Goal: Transaction & Acquisition: Purchase product/service

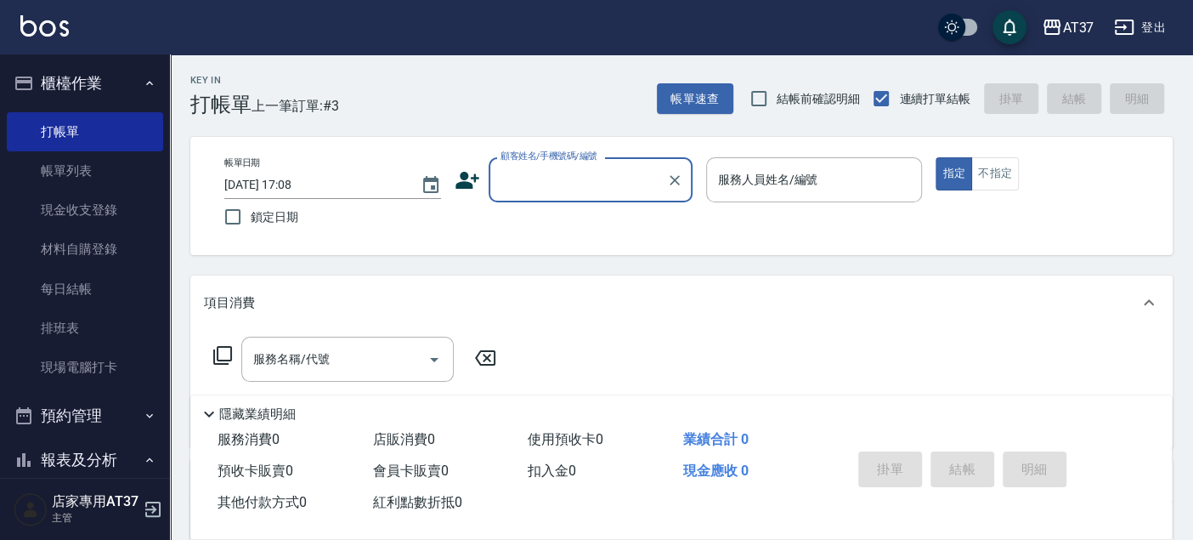
click at [540, 168] on input "顧客姓名/手機號碼/編號" at bounding box center [577, 180] width 163 height 30
click at [466, 178] on icon at bounding box center [467, 180] width 24 height 17
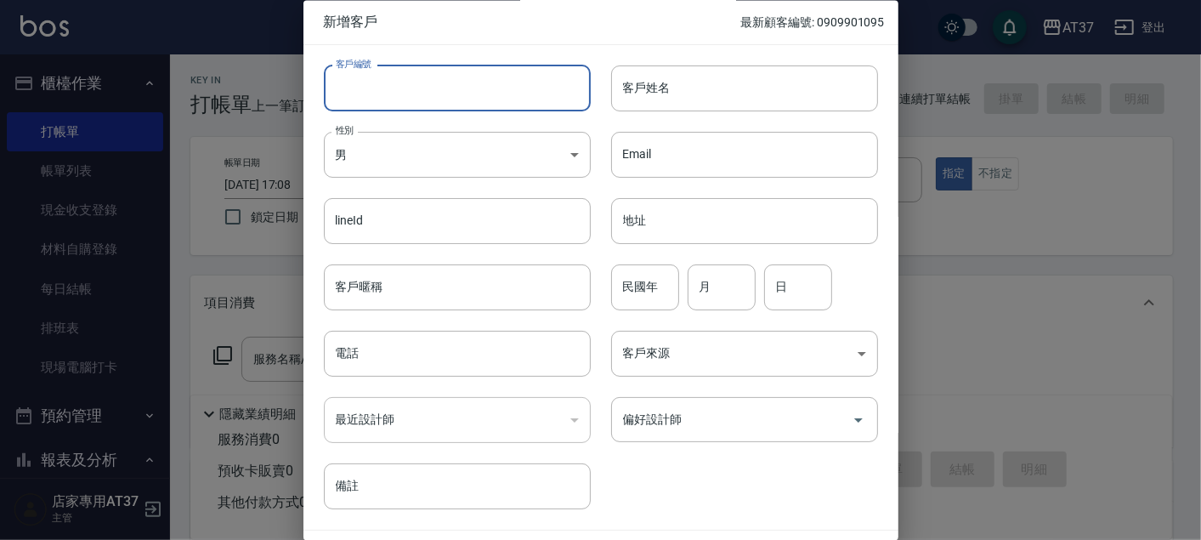
click at [506, 82] on input "客戶編號" at bounding box center [457, 88] width 267 height 46
type input "09926581468"
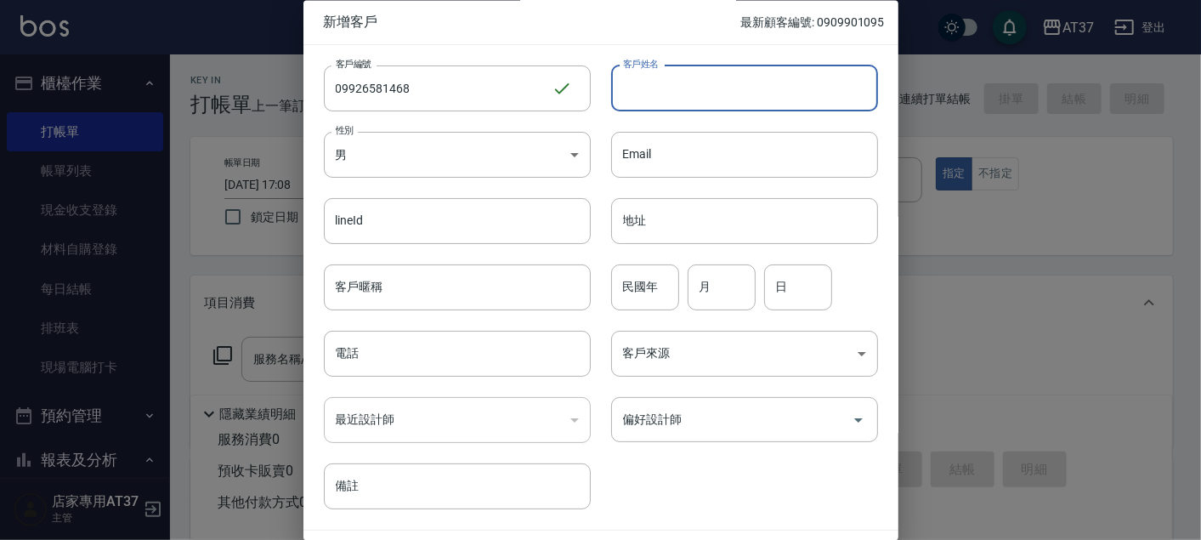
click at [672, 79] on input "客戶姓名" at bounding box center [744, 88] width 267 height 46
click at [672, 80] on input "[PERSON_NAME]" at bounding box center [744, 88] width 267 height 46
type input "[PERSON_NAME]"
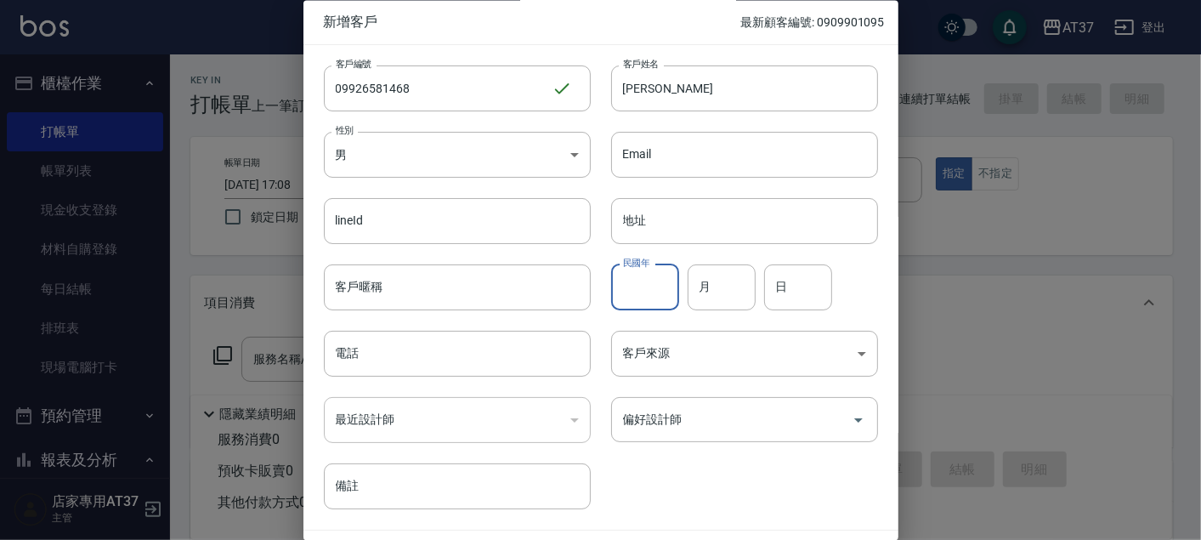
click at [647, 270] on div "民國年 民國年" at bounding box center [645, 287] width 68 height 46
type input "89"
click at [723, 294] on input "月" at bounding box center [721, 287] width 68 height 46
type input "11"
click at [794, 295] on input "日" at bounding box center [798, 287] width 68 height 46
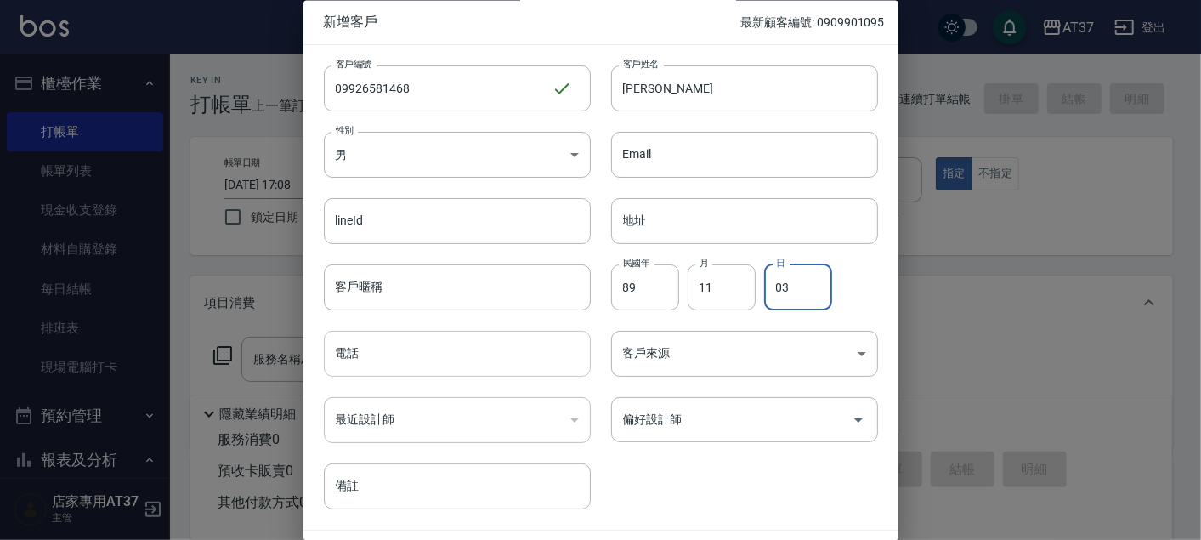
type input "03"
click at [464, 370] on input "電話" at bounding box center [457, 354] width 267 height 46
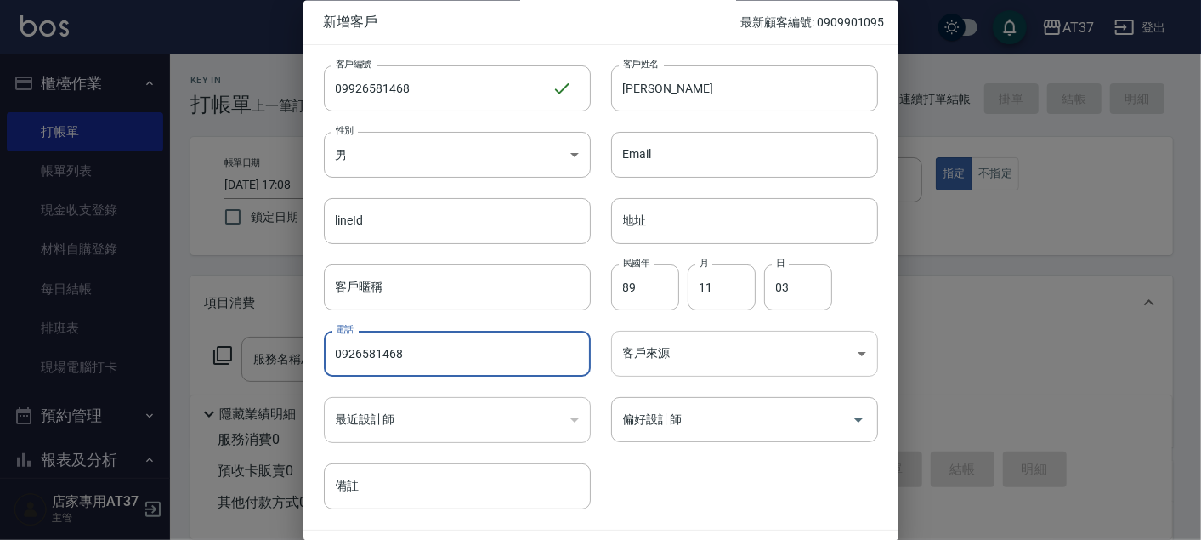
type input "0926581468"
click at [677, 352] on body "AT37 登出 櫃檯作業 打帳單 帳單列表 現金收支登錄 材料自購登錄 每日結帳 排班表 現場電腦打卡 預約管理 預約管理 單日預約紀錄 單週預約紀錄 報表及…" at bounding box center [600, 412] width 1201 height 825
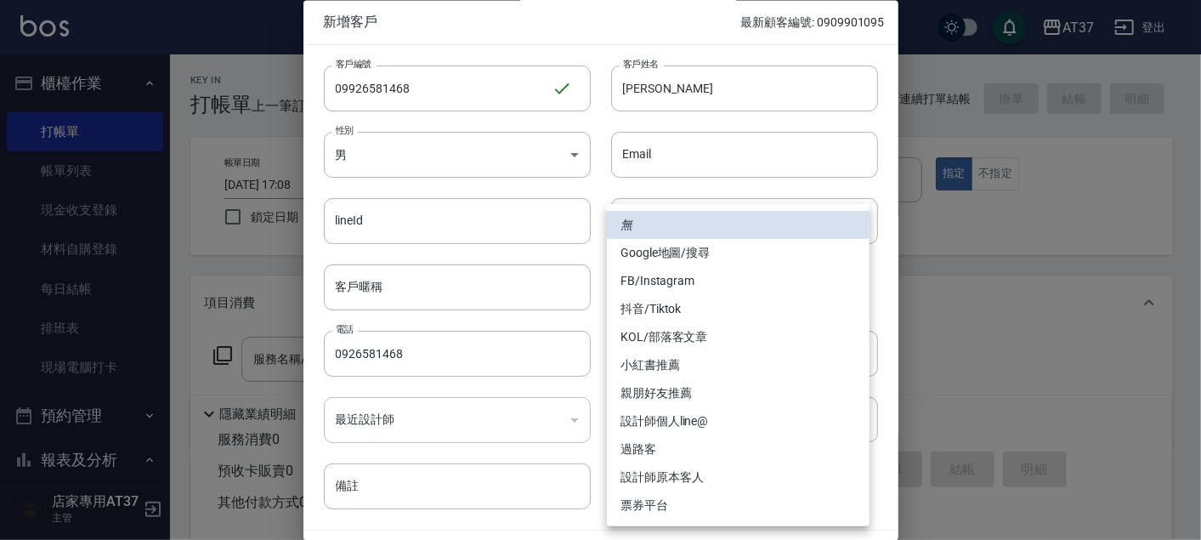
click at [691, 286] on li "FB/Instagram" at bounding box center [738, 281] width 263 height 28
type input "FB/Instagram"
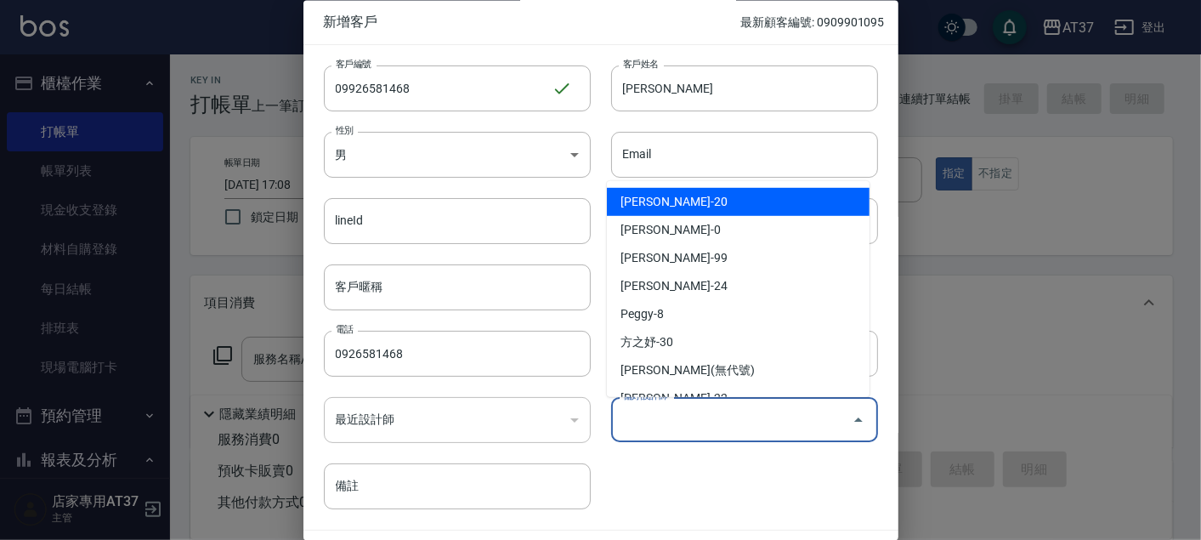
click at [690, 415] on input "偏好設計師" at bounding box center [732, 420] width 226 height 30
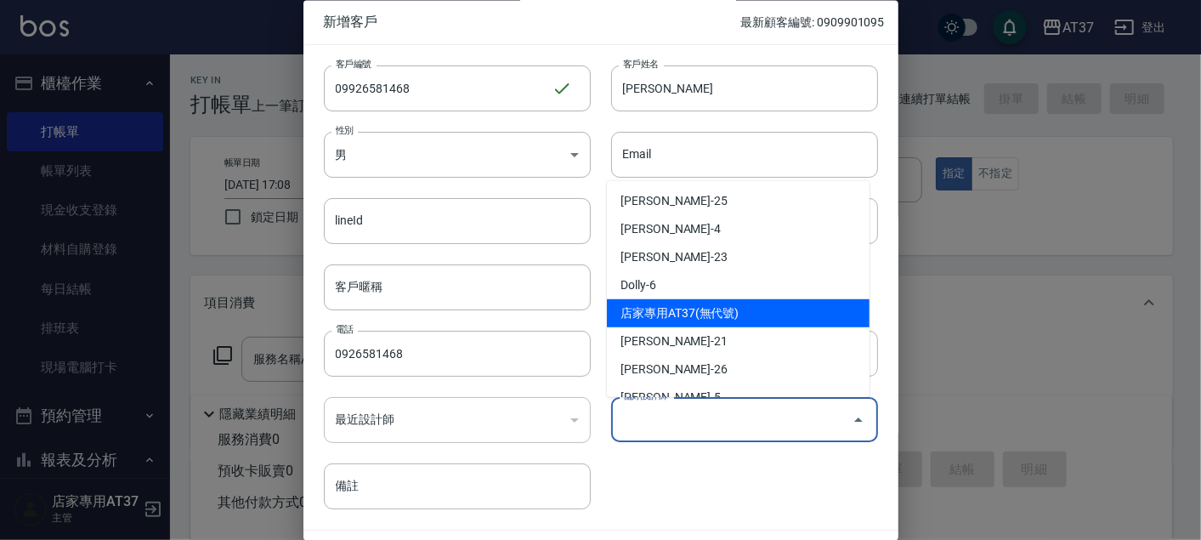
scroll to position [246, 0]
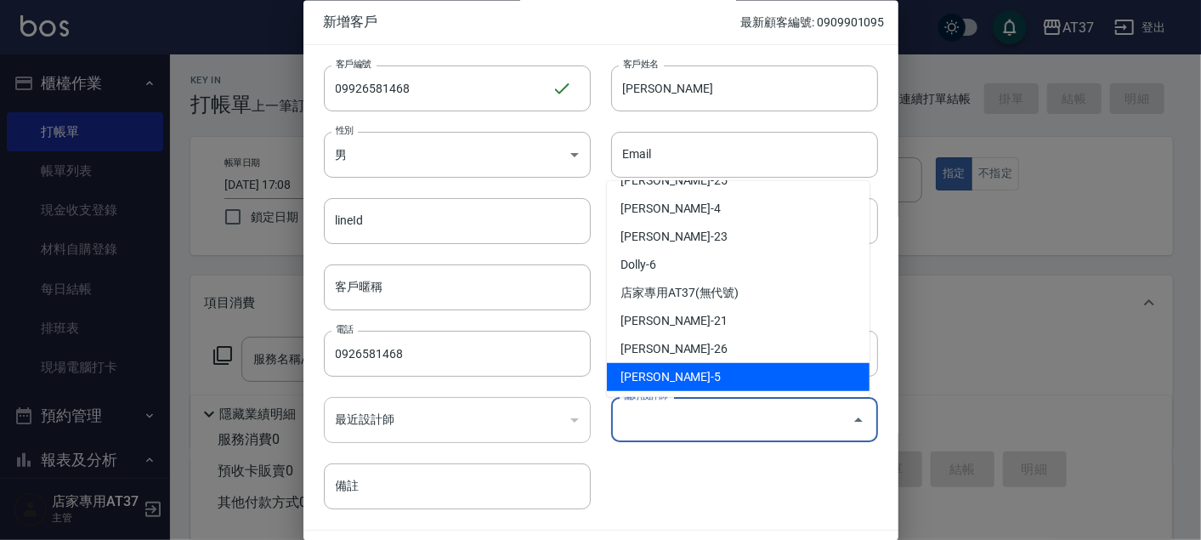
click at [698, 367] on li "[PERSON_NAME]-5" at bounding box center [738, 377] width 263 height 28
type input "[PERSON_NAME]"
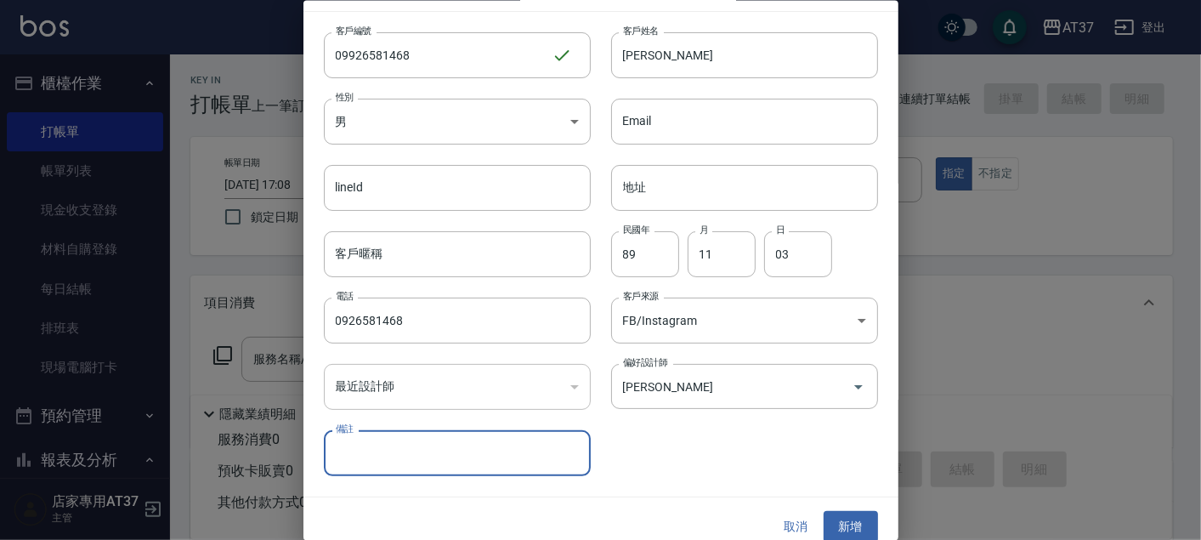
scroll to position [48, 0]
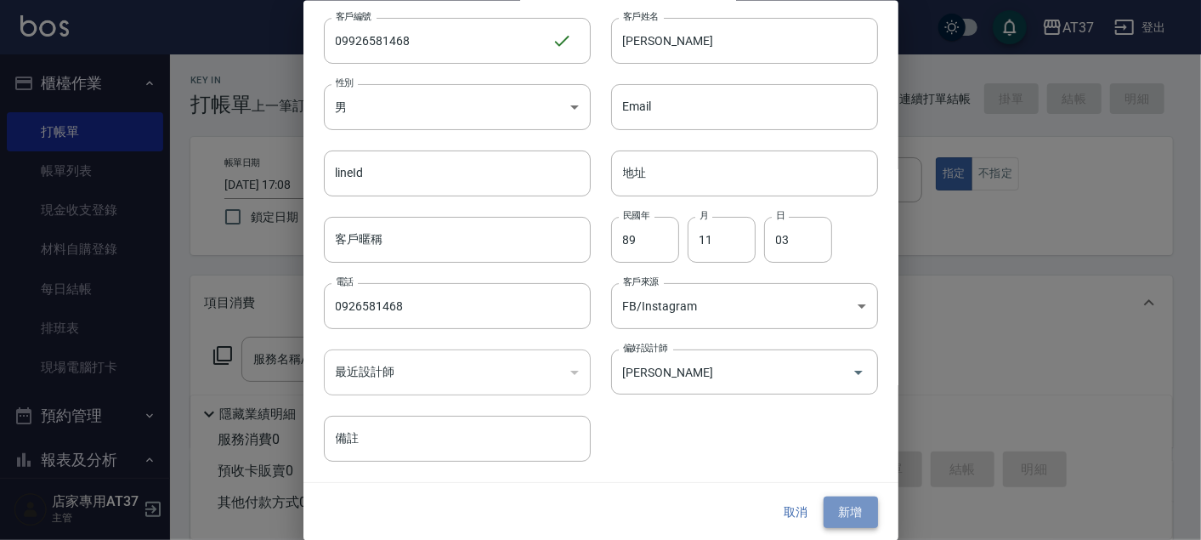
click at [839, 512] on button "新增" at bounding box center [850, 511] width 54 height 31
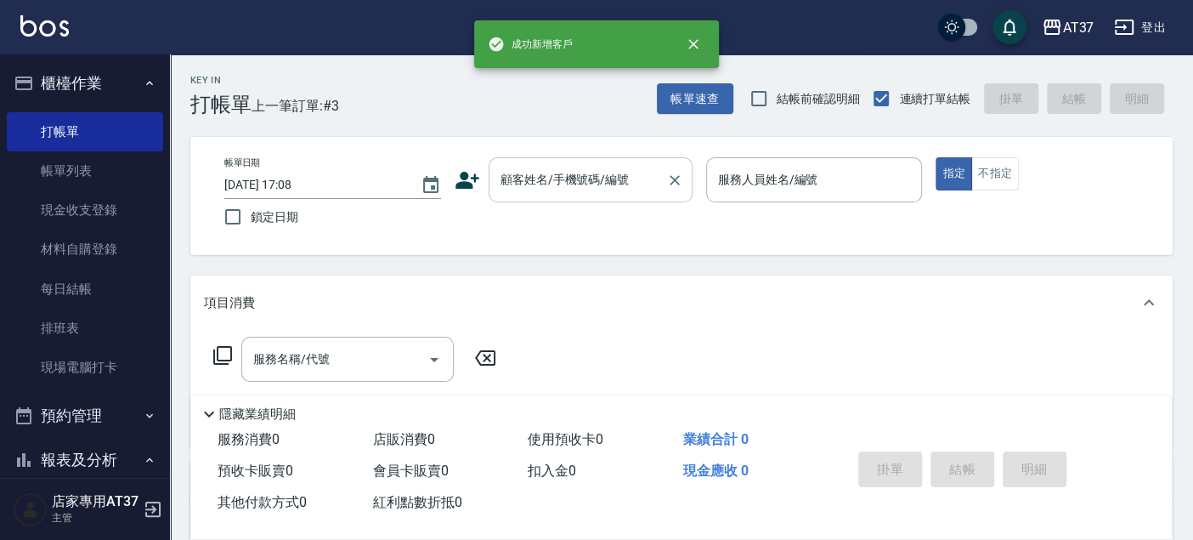
click at [627, 172] on input "顧客姓名/手機號碼/編號" at bounding box center [577, 180] width 163 height 30
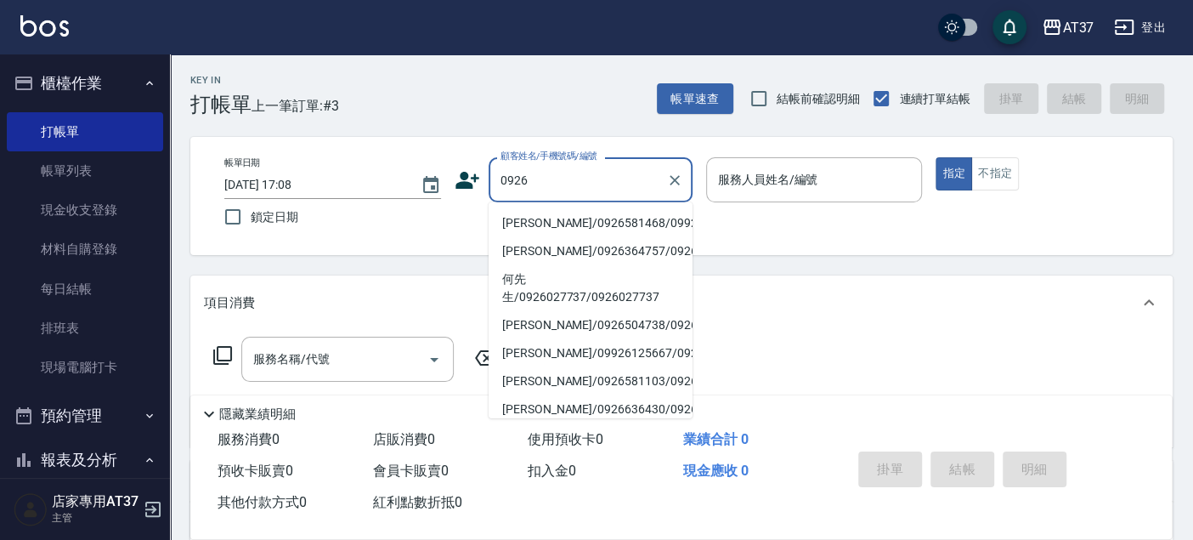
click at [621, 231] on li "[PERSON_NAME]/0926581468/09926581468" at bounding box center [591, 223] width 204 height 28
type input "[PERSON_NAME]/0926581468/09926581468"
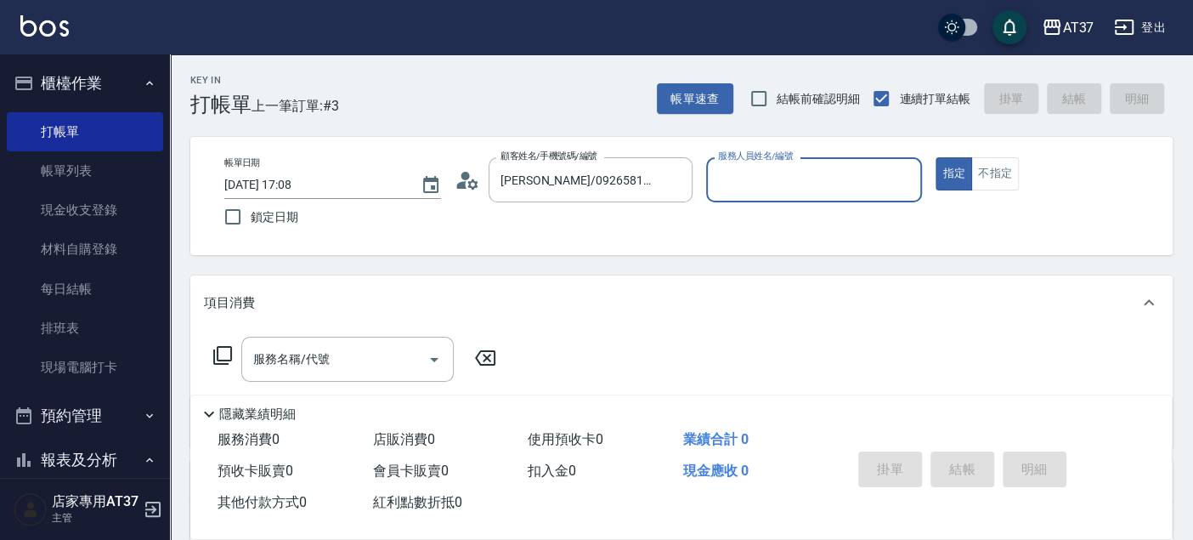
type input "室媛-5"
click at [1007, 186] on button "不指定" at bounding box center [995, 173] width 48 height 33
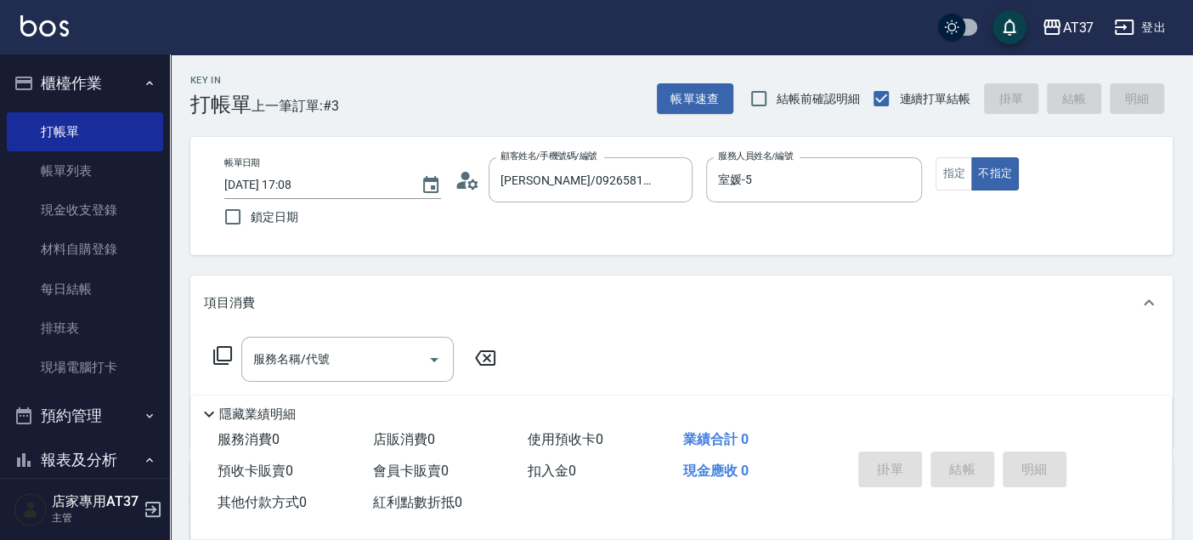
click at [215, 354] on icon at bounding box center [222, 355] width 20 height 20
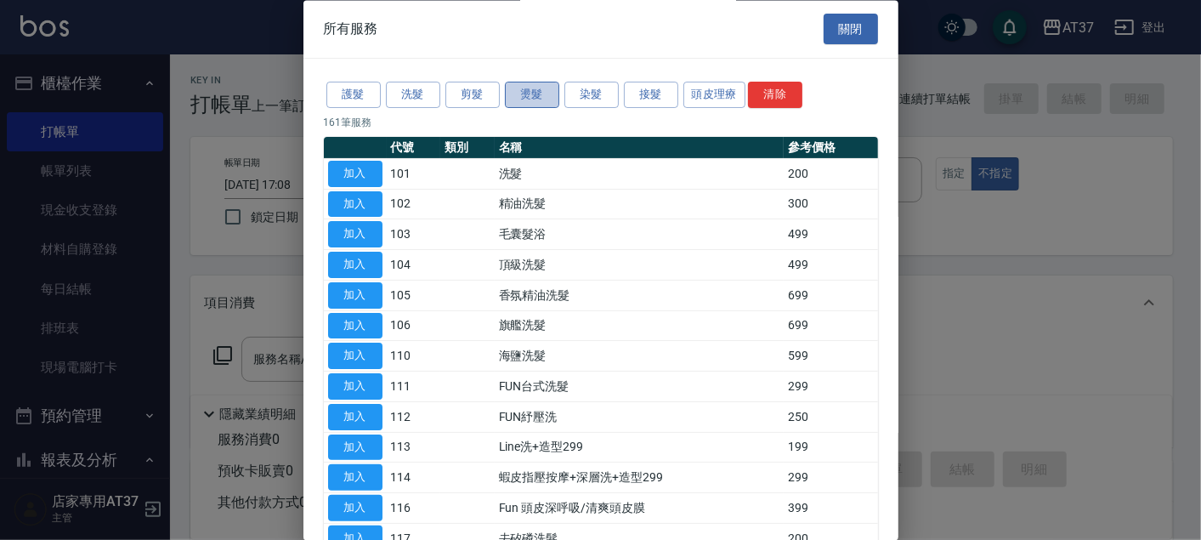
click at [522, 92] on button "燙髮" at bounding box center [532, 95] width 54 height 26
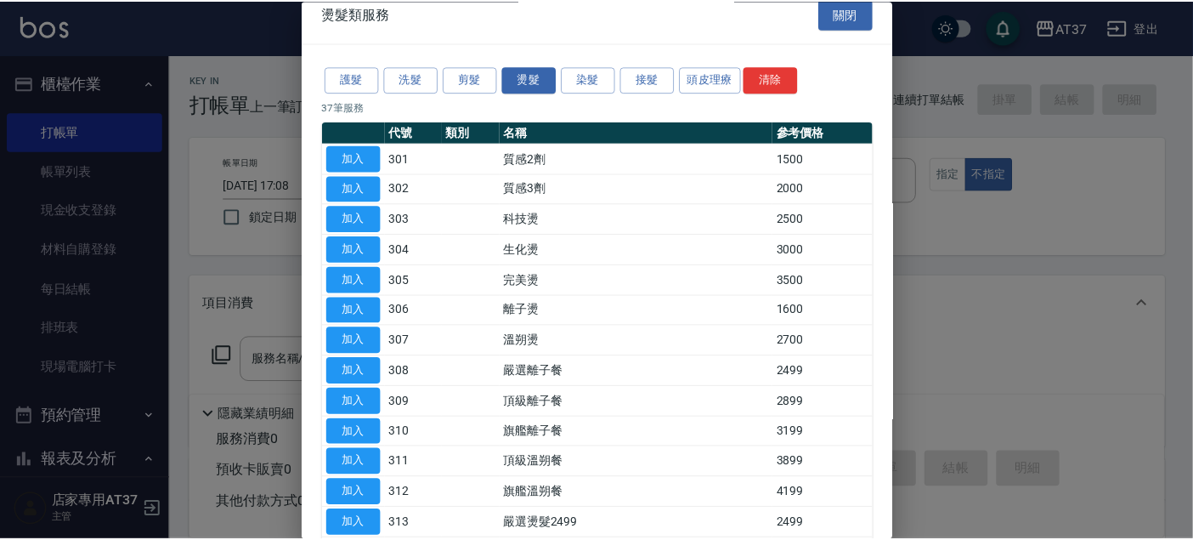
scroll to position [0, 0]
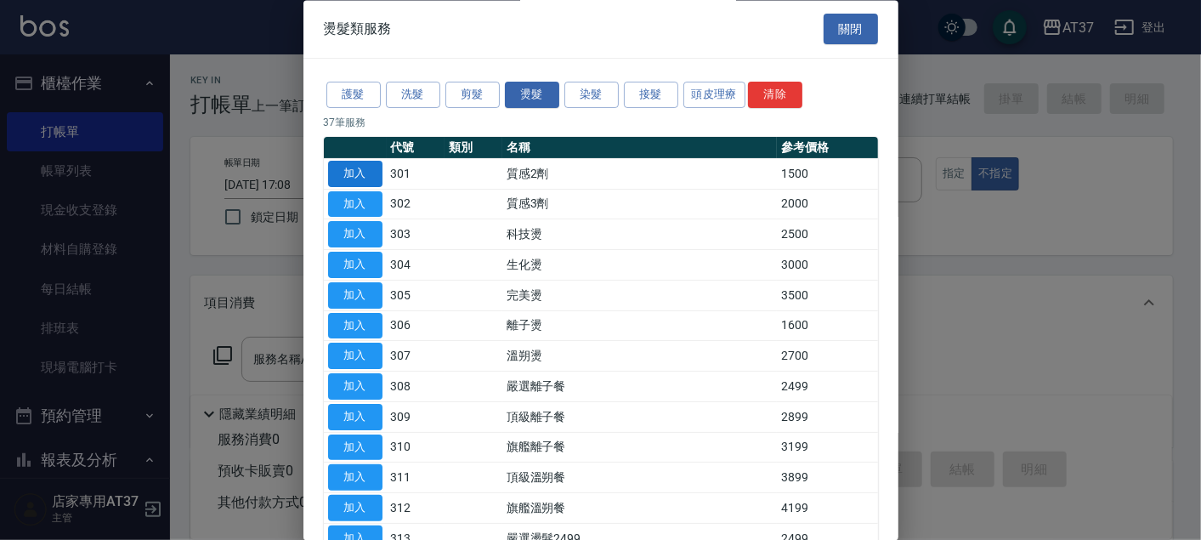
click at [379, 177] on button "加入" at bounding box center [355, 174] width 54 height 26
type input "質感2劑(301)"
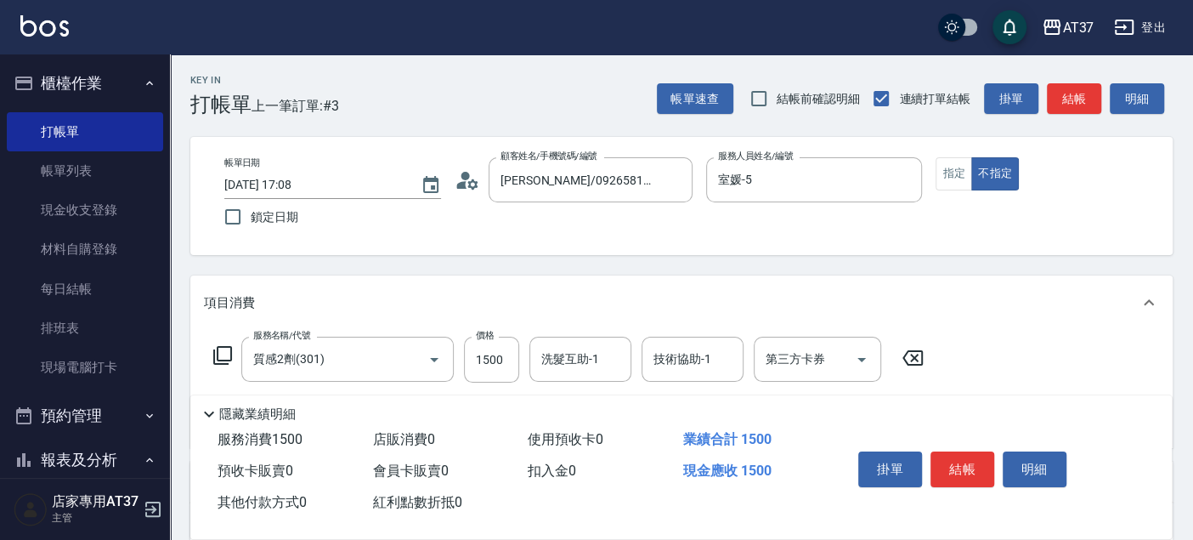
click at [521, 359] on div "服務名稱/代號 質感2劑(301) 服務名稱/代號 價格 1500 價格 洗髮互助-1 洗髮互助-1 技術協助-1 技術協助-1 第三方卡券 第三方卡券" at bounding box center [569, 359] width 730 height 46
click at [507, 364] on input "1500" at bounding box center [491, 359] width 55 height 46
type input "2000"
type input "微醺-21"
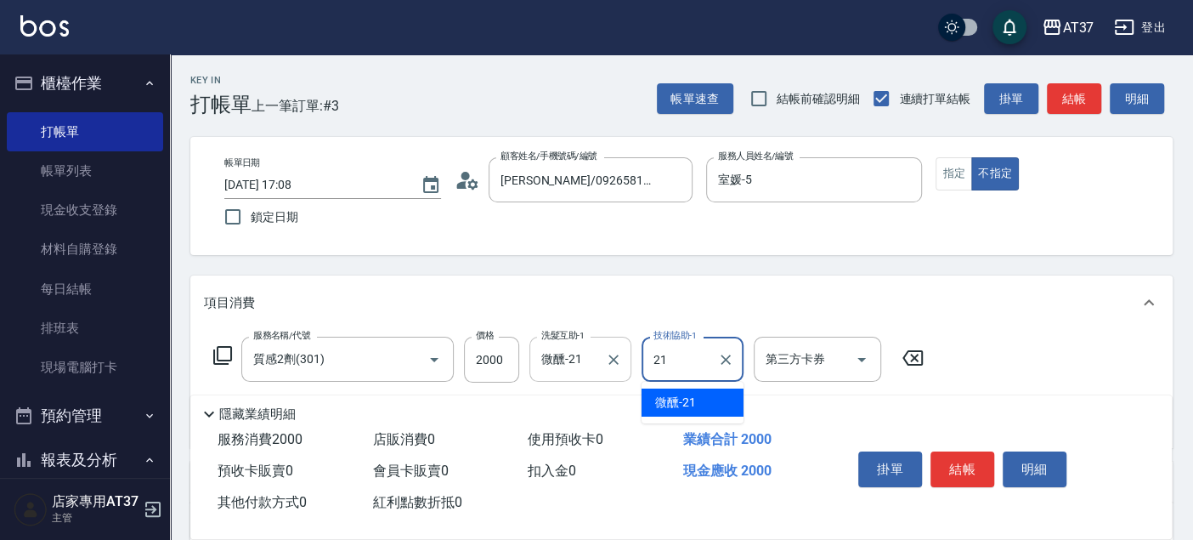
type input "微醺-21"
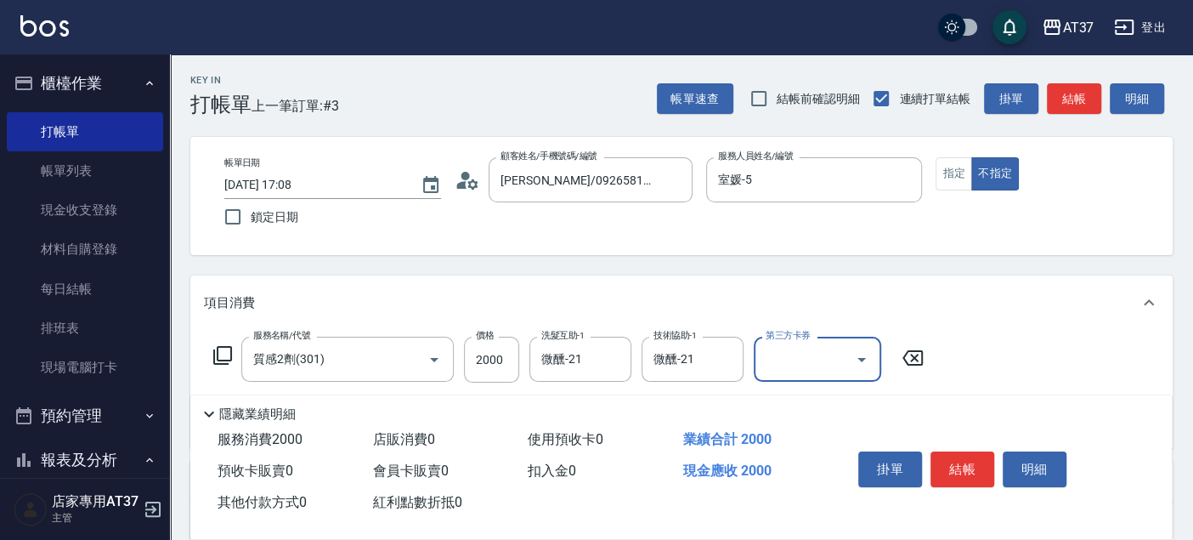
scroll to position [283, 0]
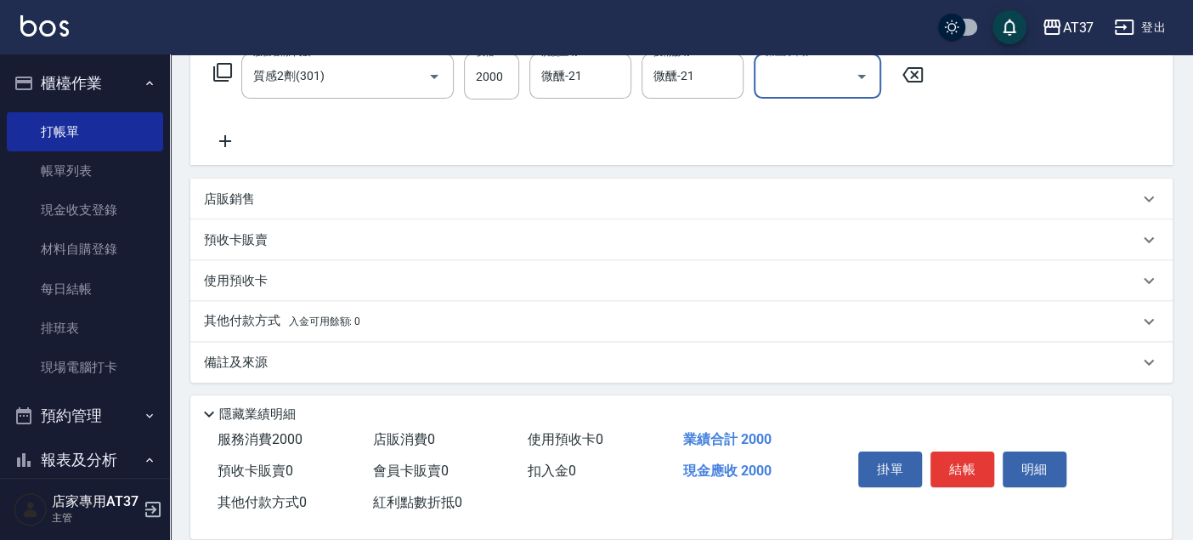
click at [261, 308] on div "其他付款方式 入金可用餘額: 0" at bounding box center [681, 321] width 982 height 41
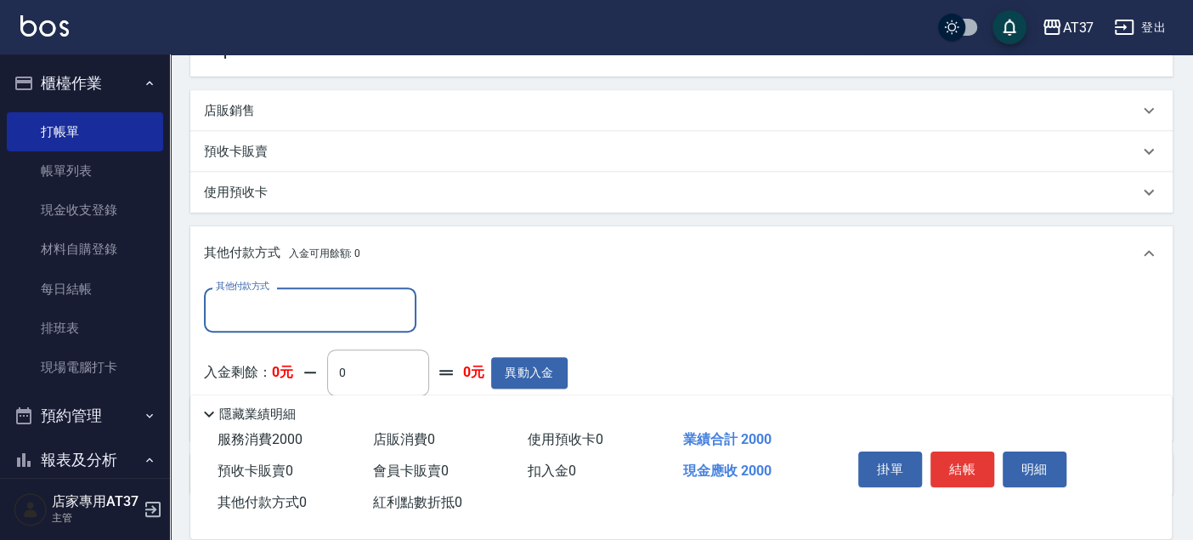
scroll to position [472, 0]
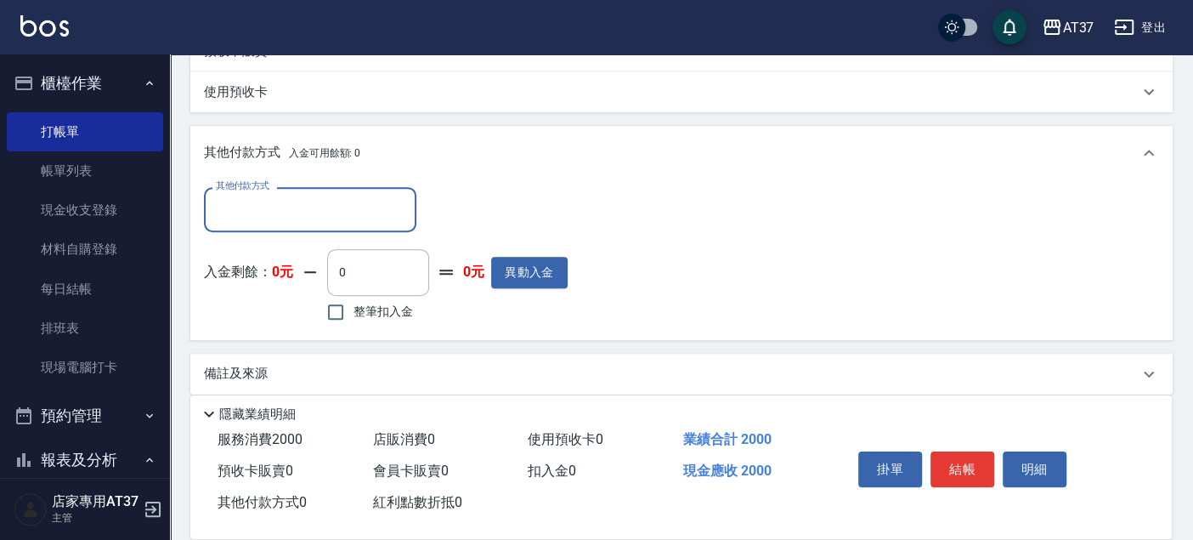
click at [342, 217] on input "其他付款方式" at bounding box center [310, 210] width 197 height 30
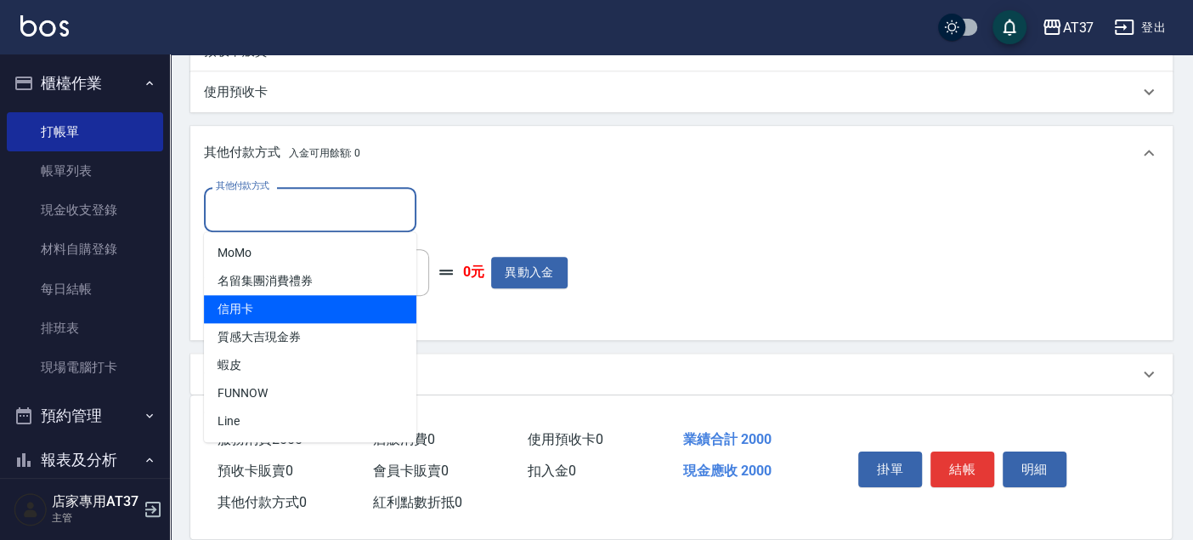
click at [344, 309] on span "信用卡" at bounding box center [310, 309] width 212 height 28
type input "信用卡"
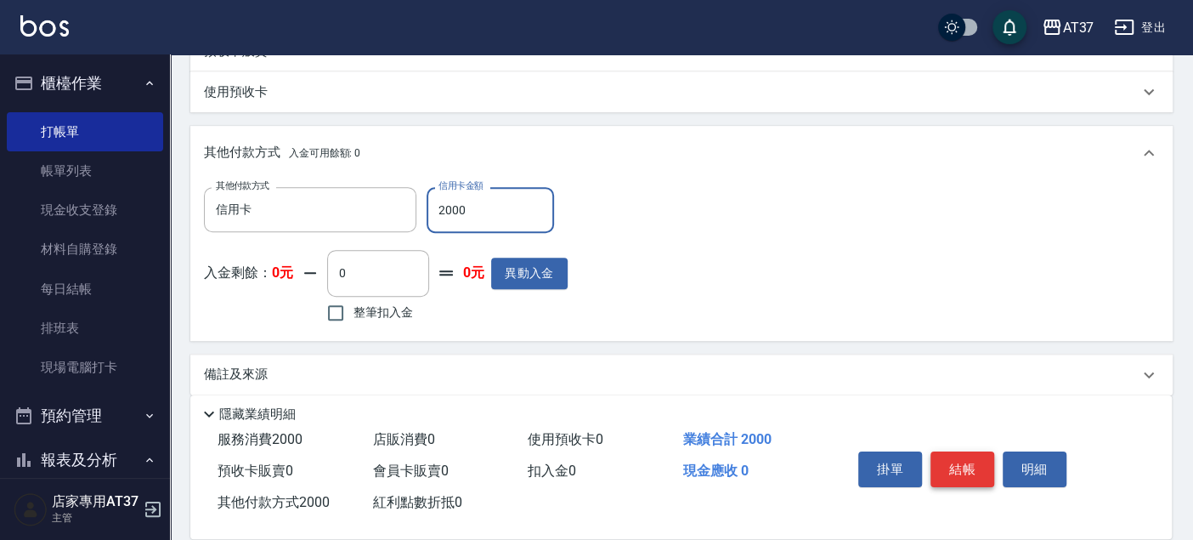
type input "2000"
click at [938, 463] on button "結帳" at bounding box center [962, 469] width 64 height 36
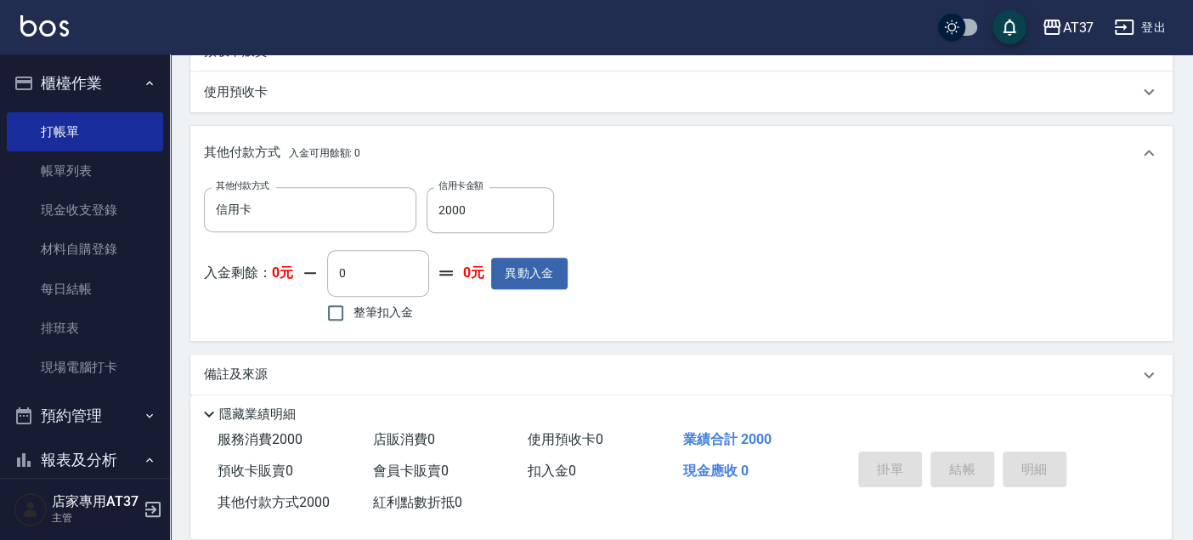
type input "[DATE] 17:54"
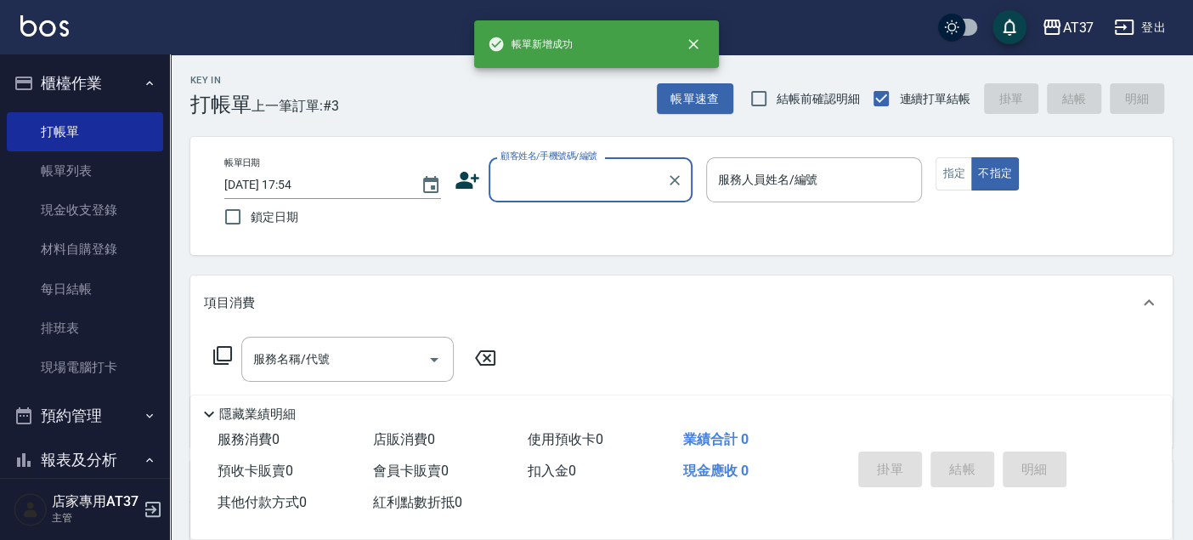
scroll to position [0, 0]
